Goal: Information Seeking & Learning: Learn about a topic

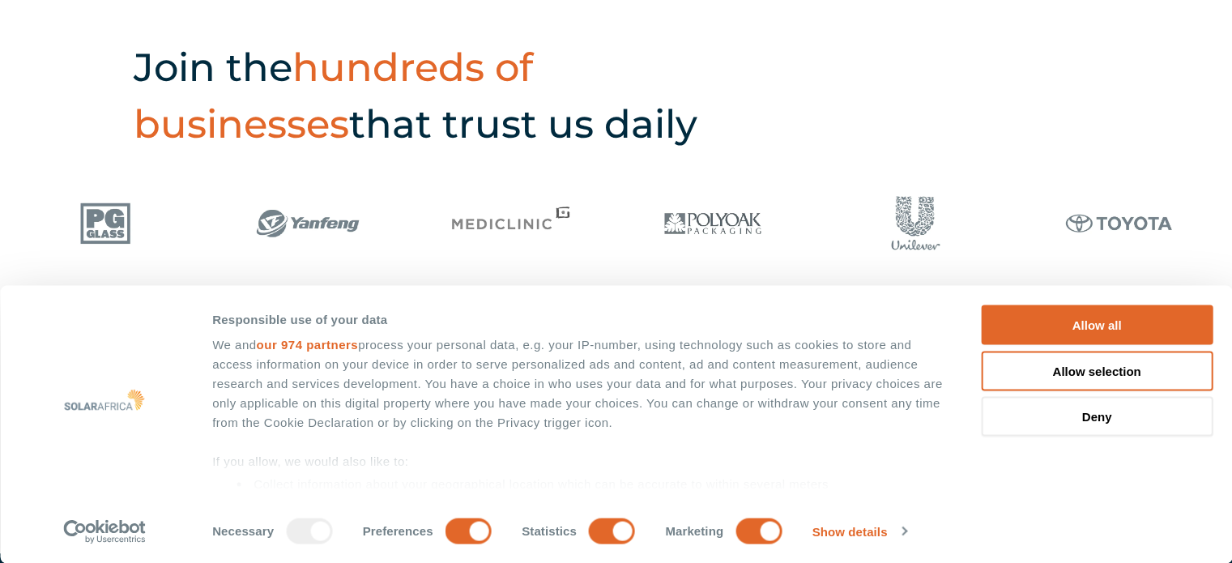
scroll to position [2488, 0]
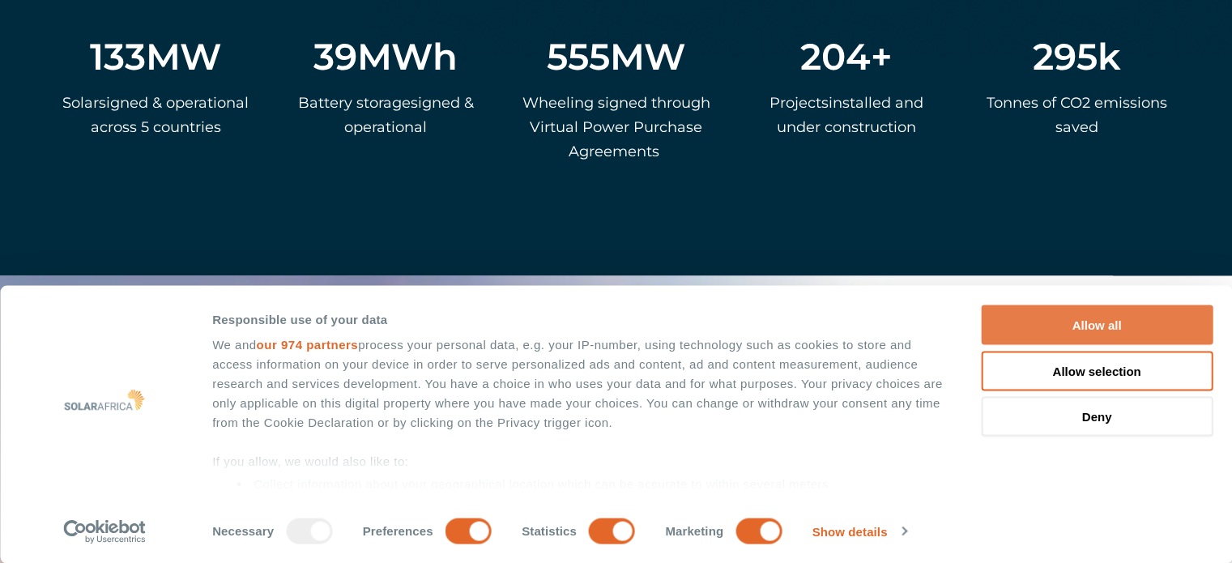
click at [1124, 320] on button "Allow all" at bounding box center [1097, 325] width 232 height 40
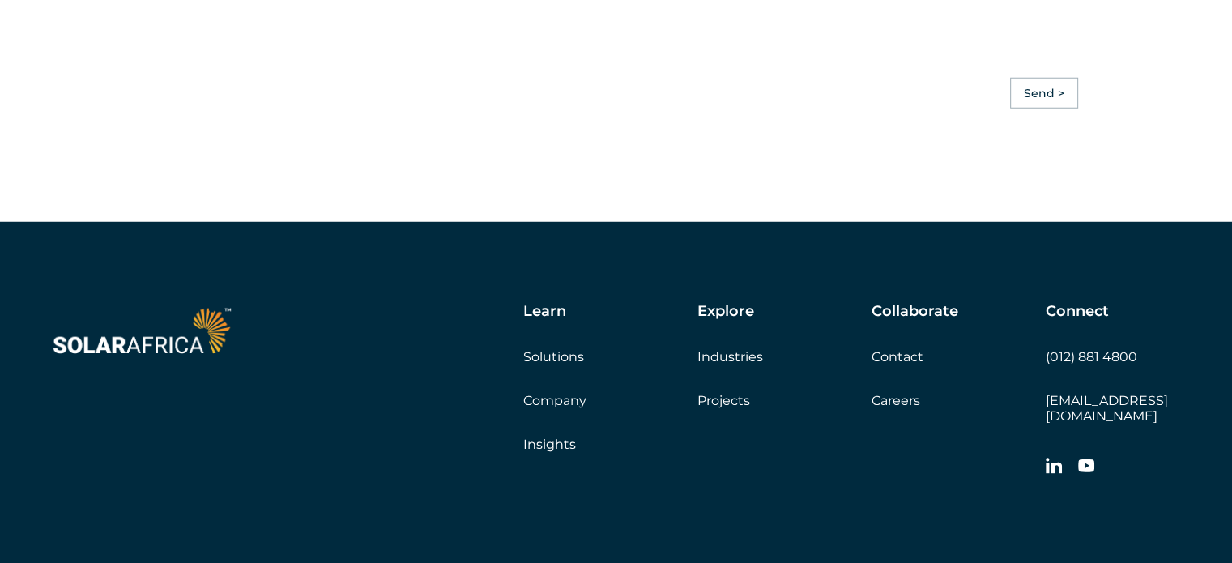
scroll to position [4531, 0]
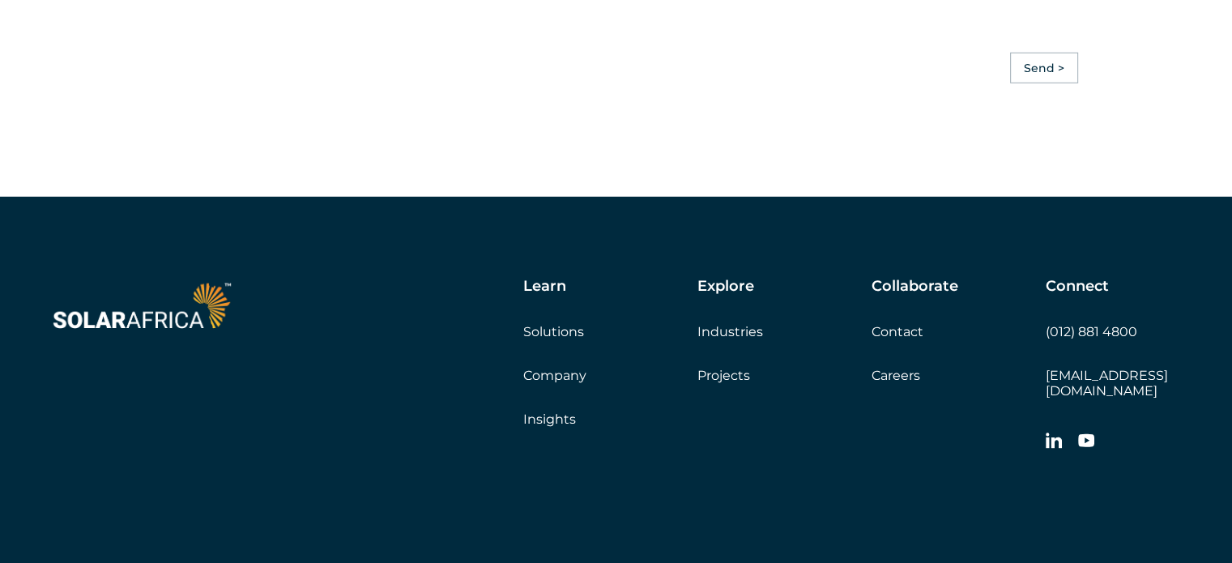
click at [538, 339] on link "Solutions" at bounding box center [553, 331] width 61 height 15
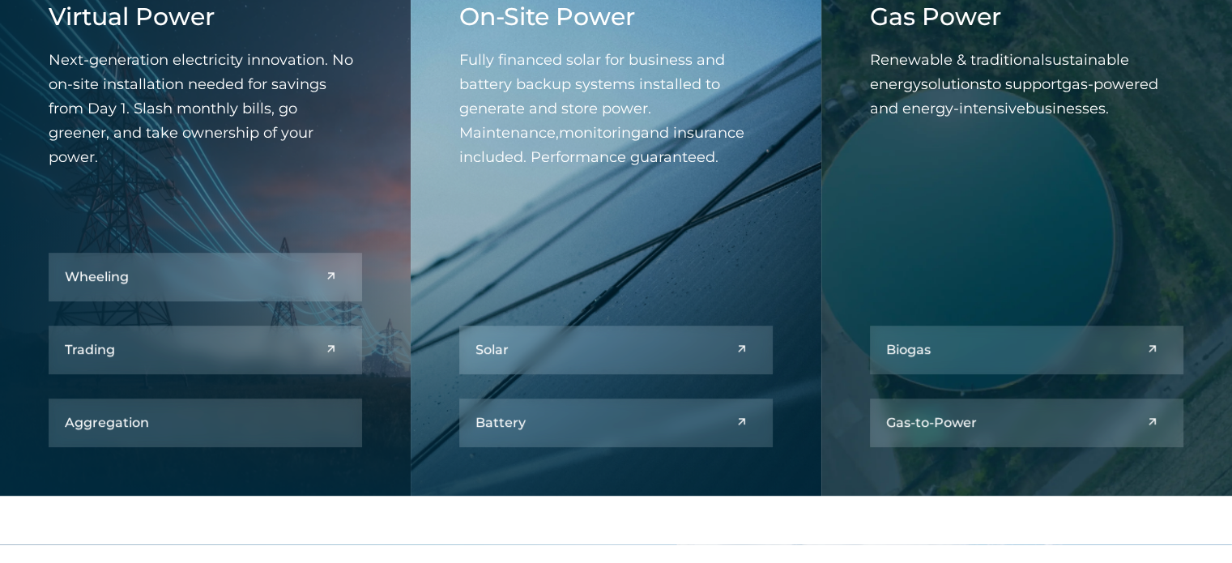
scroll to position [713, 0]
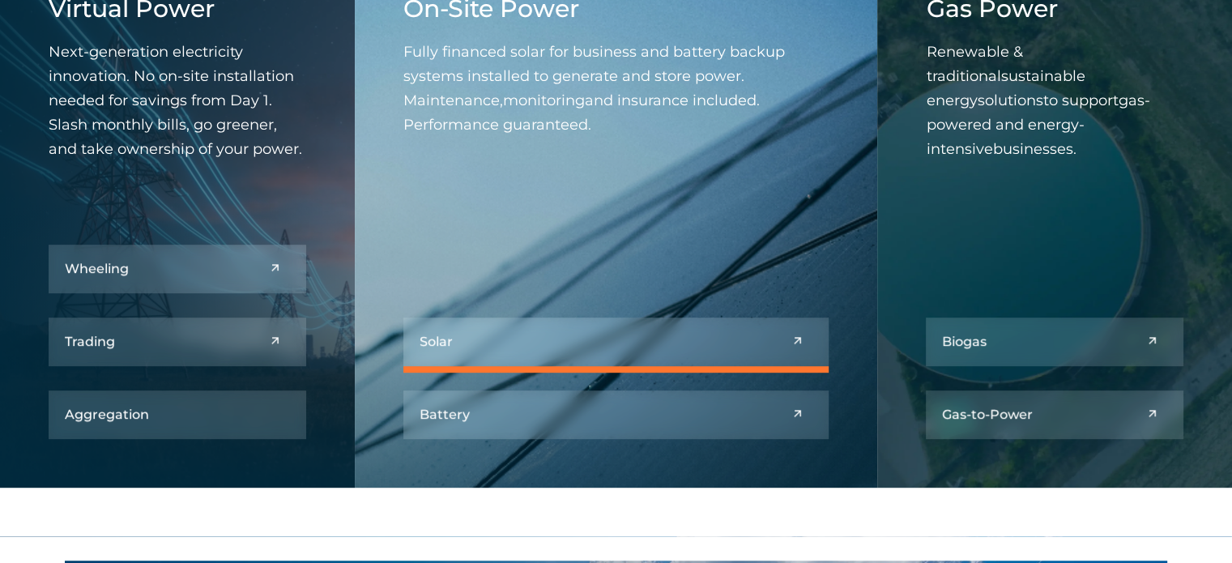
click at [576, 339] on link at bounding box center [616, 341] width 426 height 49
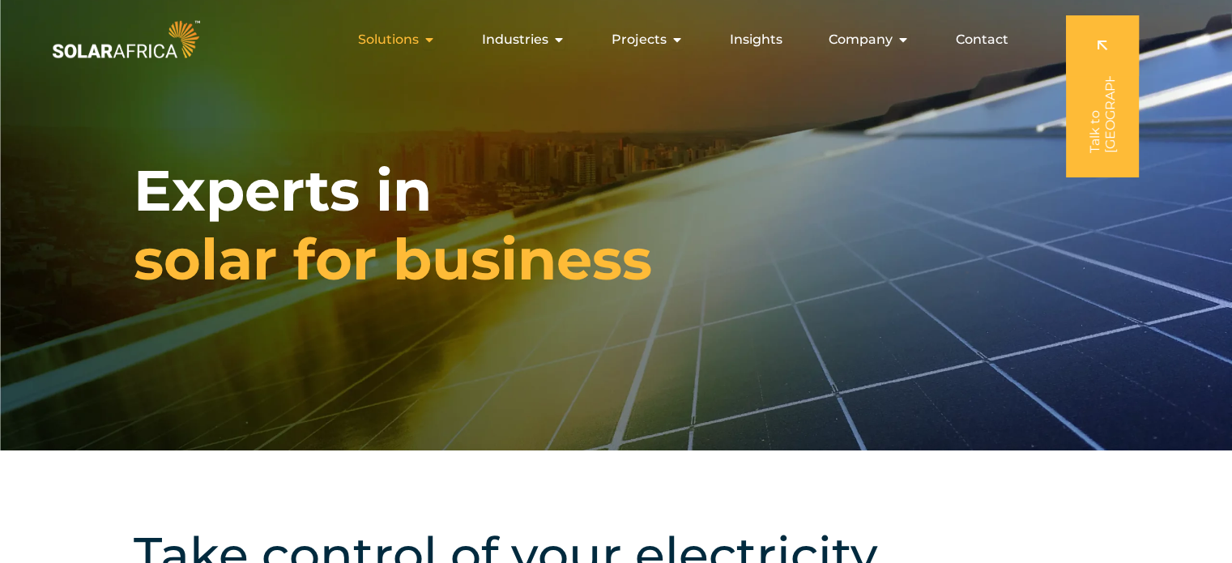
click at [408, 45] on span "Solutions" at bounding box center [388, 39] width 61 height 19
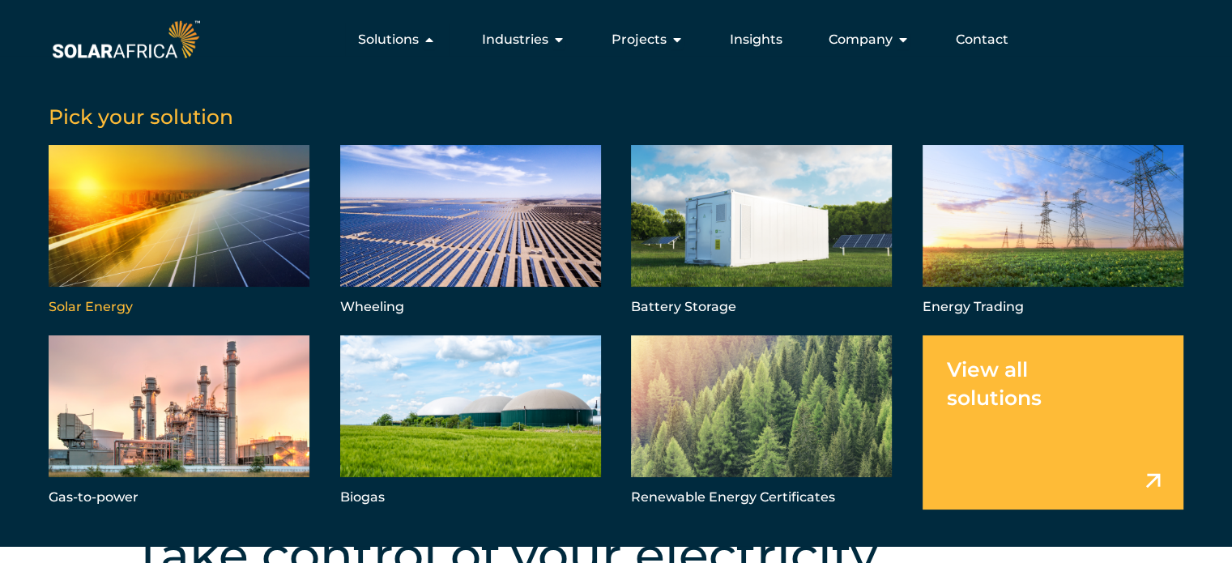
click at [215, 225] on link "Menu" at bounding box center [179, 232] width 261 height 174
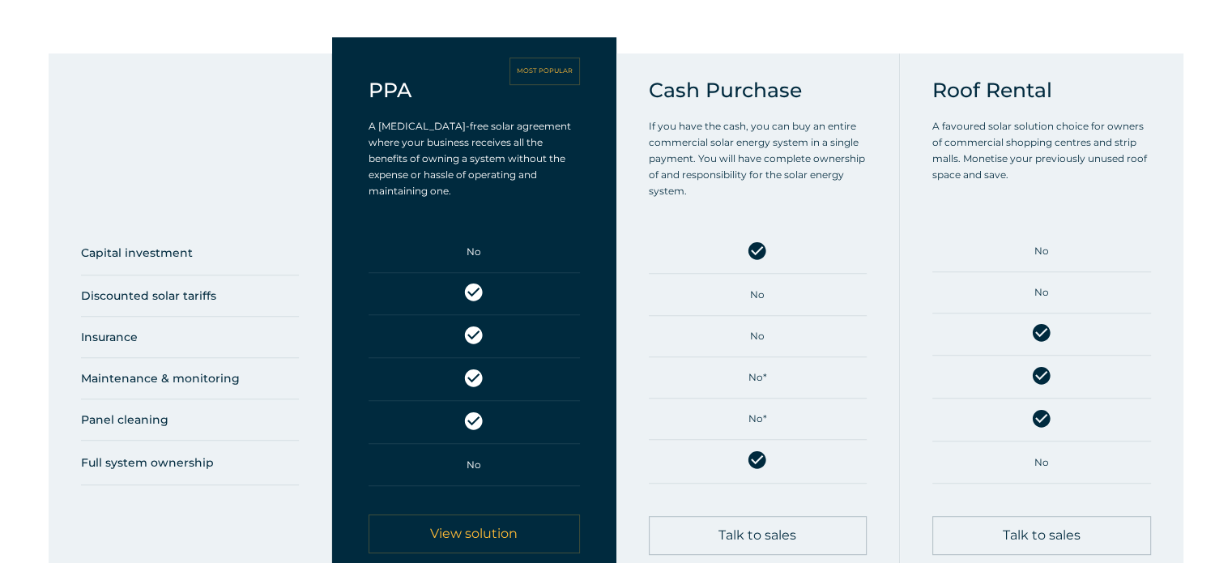
scroll to position [849, 0]
